Goal: Navigation & Orientation: Find specific page/section

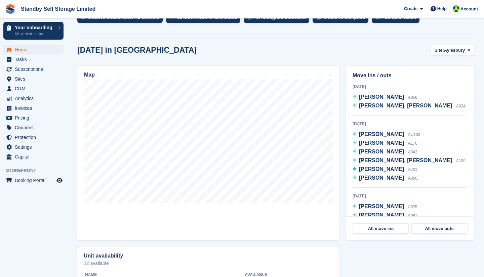
scroll to position [167, 0]
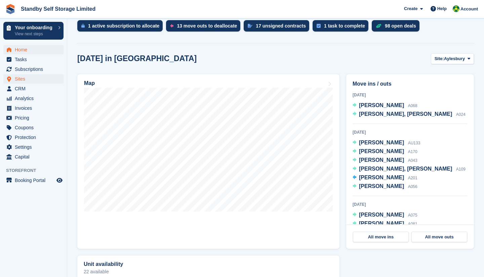
click at [29, 81] on span "Sites" at bounding box center [35, 78] width 40 height 9
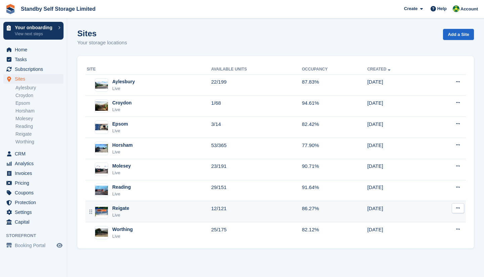
click at [121, 208] on div "Reigate" at bounding box center [120, 208] width 17 height 7
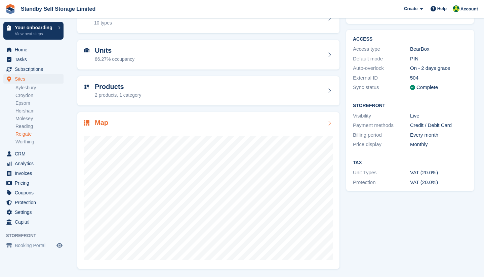
scroll to position [45, 0]
click at [29, 85] on link "Aylesbury" at bounding box center [39, 88] width 48 height 6
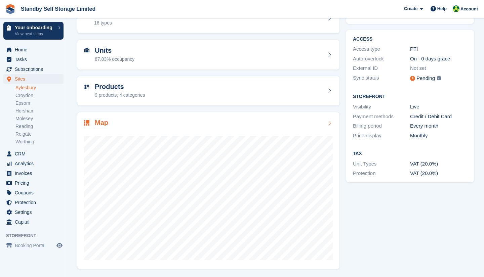
scroll to position [45, 0]
click at [28, 95] on link "Croydon" at bounding box center [39, 95] width 48 height 6
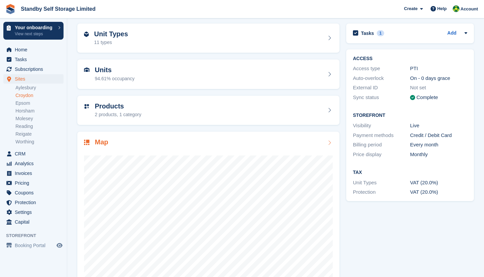
scroll to position [35, 0]
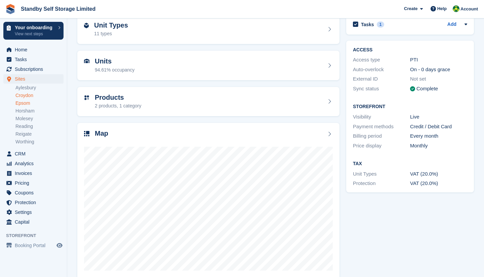
click at [30, 103] on link "Epsom" at bounding box center [39, 103] width 48 height 6
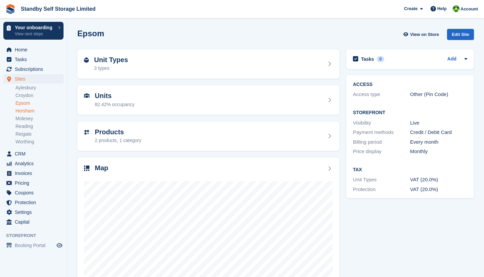
click at [25, 113] on link "Horsham" at bounding box center [39, 111] width 48 height 6
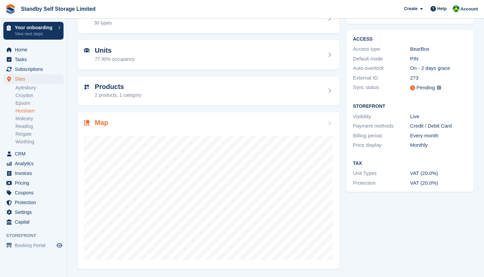
scroll to position [45, 0]
click at [26, 119] on link "Molesey" at bounding box center [39, 119] width 48 height 6
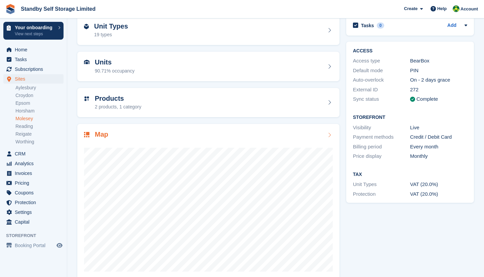
scroll to position [35, 0]
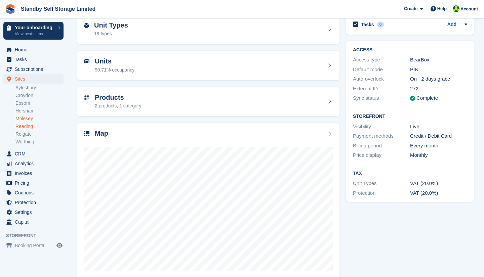
click at [22, 126] on link "Reading" at bounding box center [39, 126] width 48 height 6
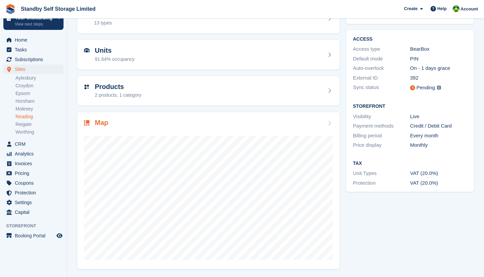
scroll to position [45, 0]
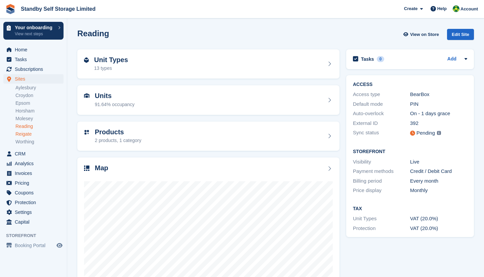
click at [24, 136] on link "Reigate" at bounding box center [39, 134] width 48 height 6
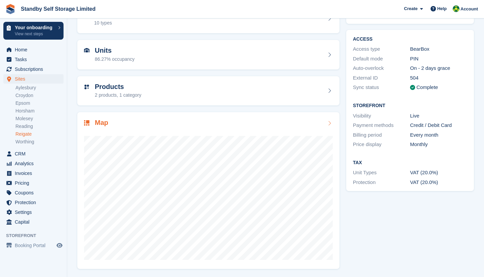
scroll to position [45, 0]
click at [27, 143] on link "Worthing" at bounding box center [39, 142] width 48 height 6
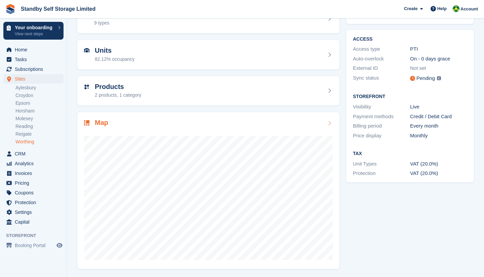
scroll to position [45, 0]
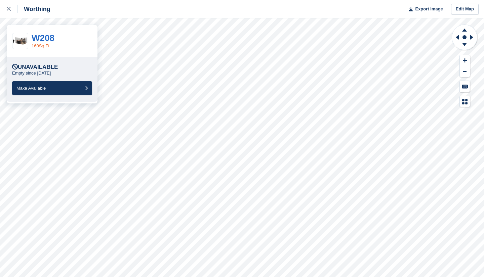
click at [38, 45] on link "160Sq.Ft" at bounding box center [41, 45] width 18 height 5
click at [49, 39] on link "W208" at bounding box center [43, 38] width 23 height 10
click at [39, 39] on link "W201" at bounding box center [43, 38] width 23 height 10
click at [51, 36] on link "W207" at bounding box center [43, 38] width 23 height 10
click at [48, 38] on link "W109" at bounding box center [43, 38] width 23 height 10
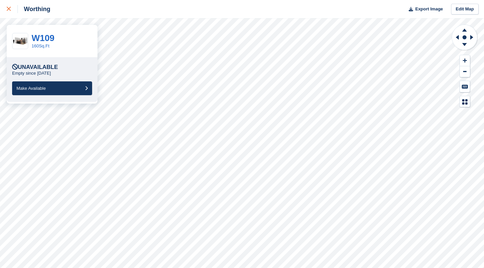
click at [9, 7] on icon at bounding box center [9, 9] width 4 height 4
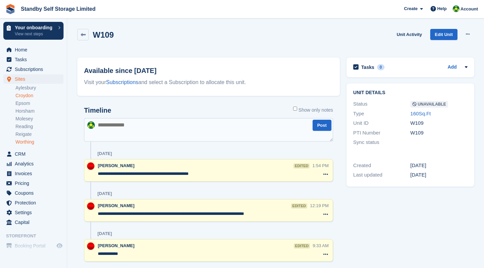
click at [21, 95] on link "Croydon" at bounding box center [39, 95] width 48 height 6
